Goal: Communication & Community: Answer question/provide support

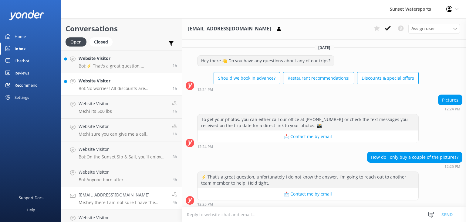
scroll to position [213, 0]
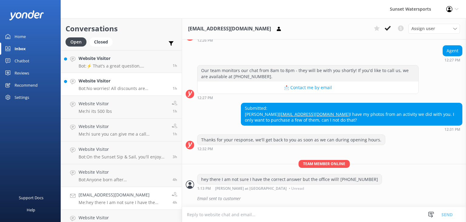
click at [115, 89] on p "Bot: No worries! All discounts are automatically applied at checkout, so you wo…" at bounding box center [124, 88] width 90 height 5
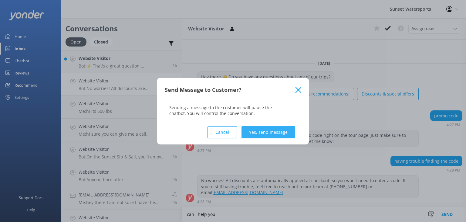
type textarea "can I help you"
click at [280, 131] on button "Yes, send message" at bounding box center [269, 132] width 54 height 12
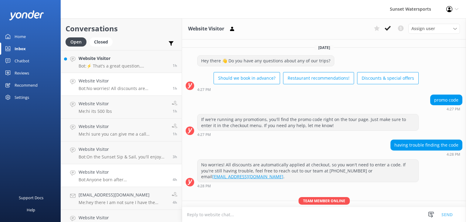
scroll to position [23, 0]
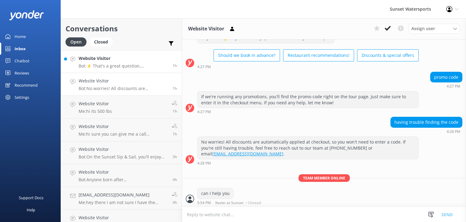
click at [121, 60] on h4 "Website Visitor" at bounding box center [124, 58] width 90 height 7
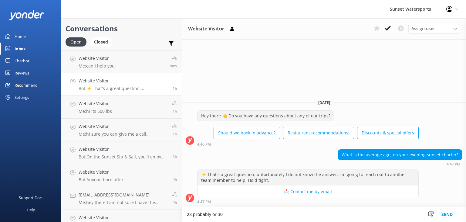
type textarea "28 probably or 30"
click at [448, 216] on button "Send" at bounding box center [447, 213] width 23 height 15
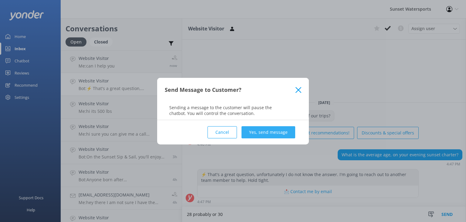
click at [269, 131] on button "Yes, send message" at bounding box center [269, 132] width 54 height 12
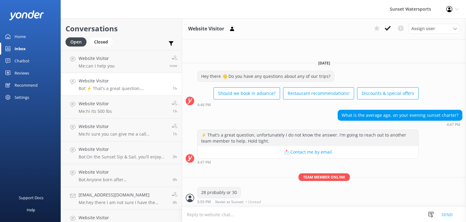
click at [109, 89] on p "Bot: ⚡ That's a great question, unfortunately I do not know the answer. I'm goi…" at bounding box center [124, 88] width 90 height 5
click at [109, 66] on p "Me: can I help you" at bounding box center [97, 65] width 36 height 5
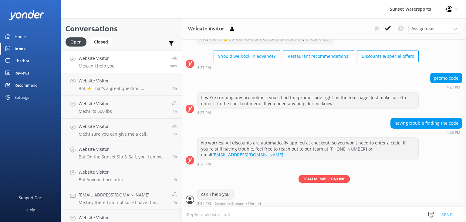
scroll to position [23, 0]
